Goal: Browse casually

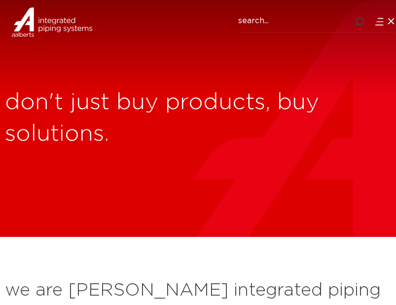
click at [306, 106] on h1 "don't just buy products, buy solutions." at bounding box center [203, 118] width 396 height 63
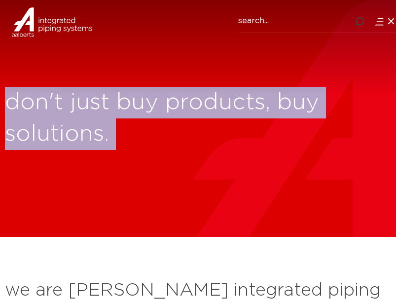
click at [306, 106] on h1 "don't just buy products, buy solutions." at bounding box center [203, 118] width 396 height 63
click at [91, 27] on img at bounding box center [52, 22] width 80 height 44
